Goal: Transaction & Acquisition: Book appointment/travel/reservation

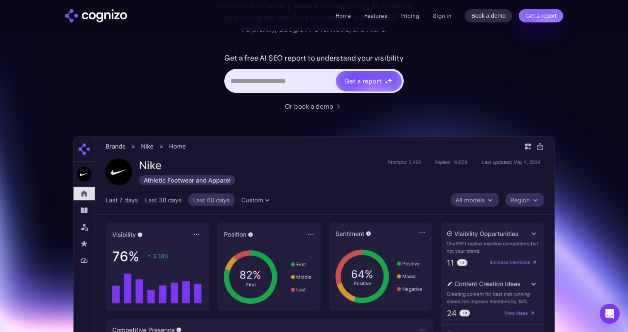
scroll to position [102, 0]
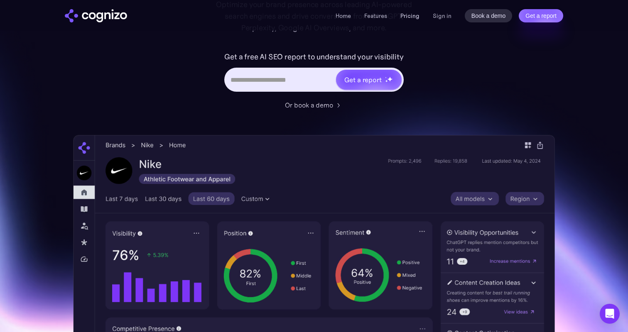
click at [404, 17] on link "Pricing" at bounding box center [409, 15] width 19 height 7
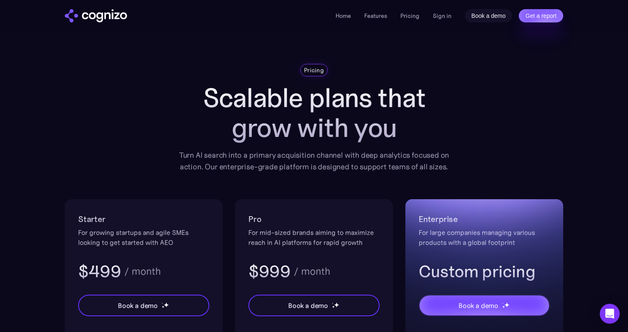
click at [495, 17] on link "Book a demo" at bounding box center [489, 15] width 48 height 13
